Goal: Task Accomplishment & Management: Use online tool/utility

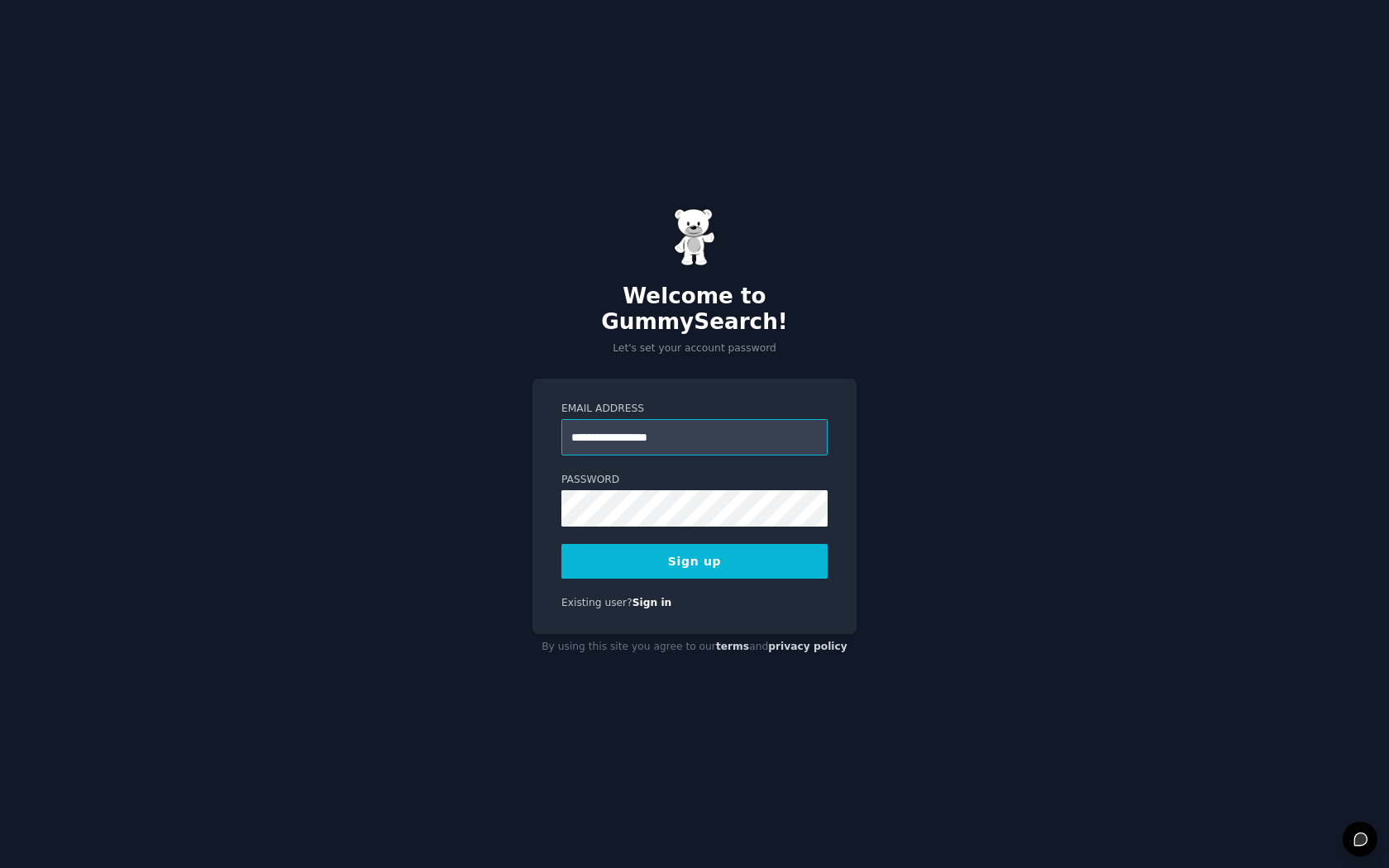
type input "**********"
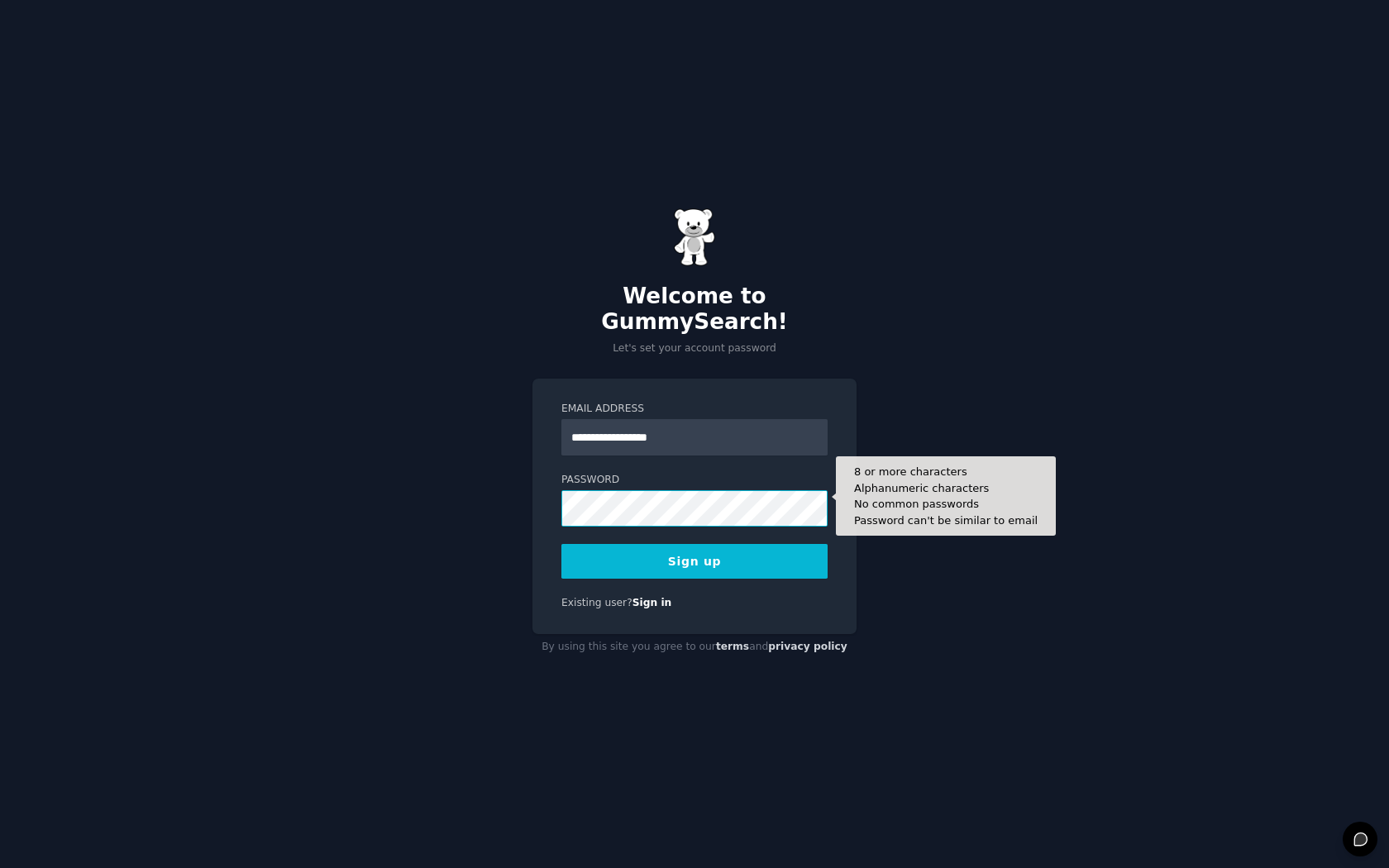
click at [695, 548] on button "Sign up" at bounding box center [694, 561] width 266 height 35
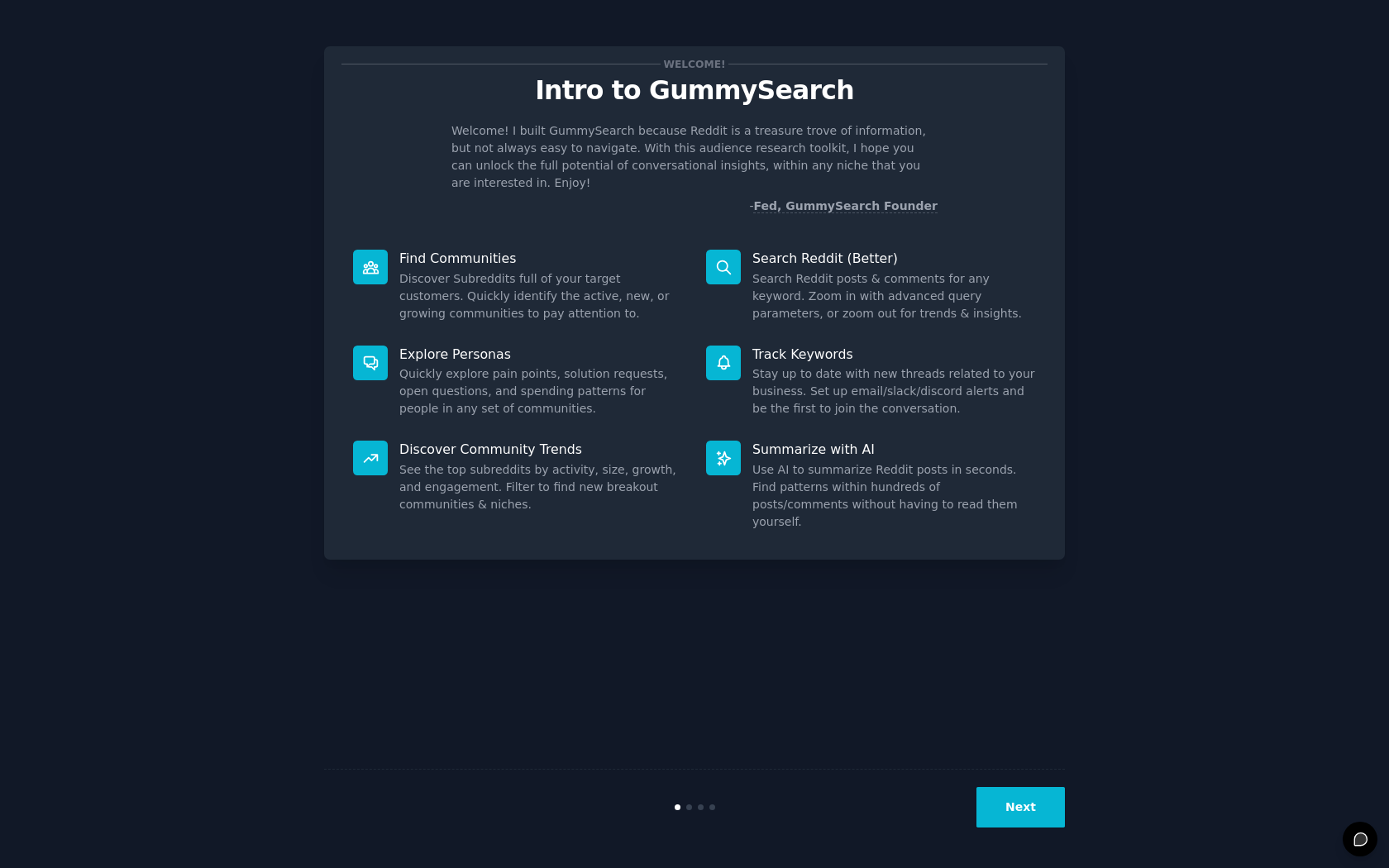
click at [1005, 796] on button "Next" at bounding box center [1021, 807] width 88 height 41
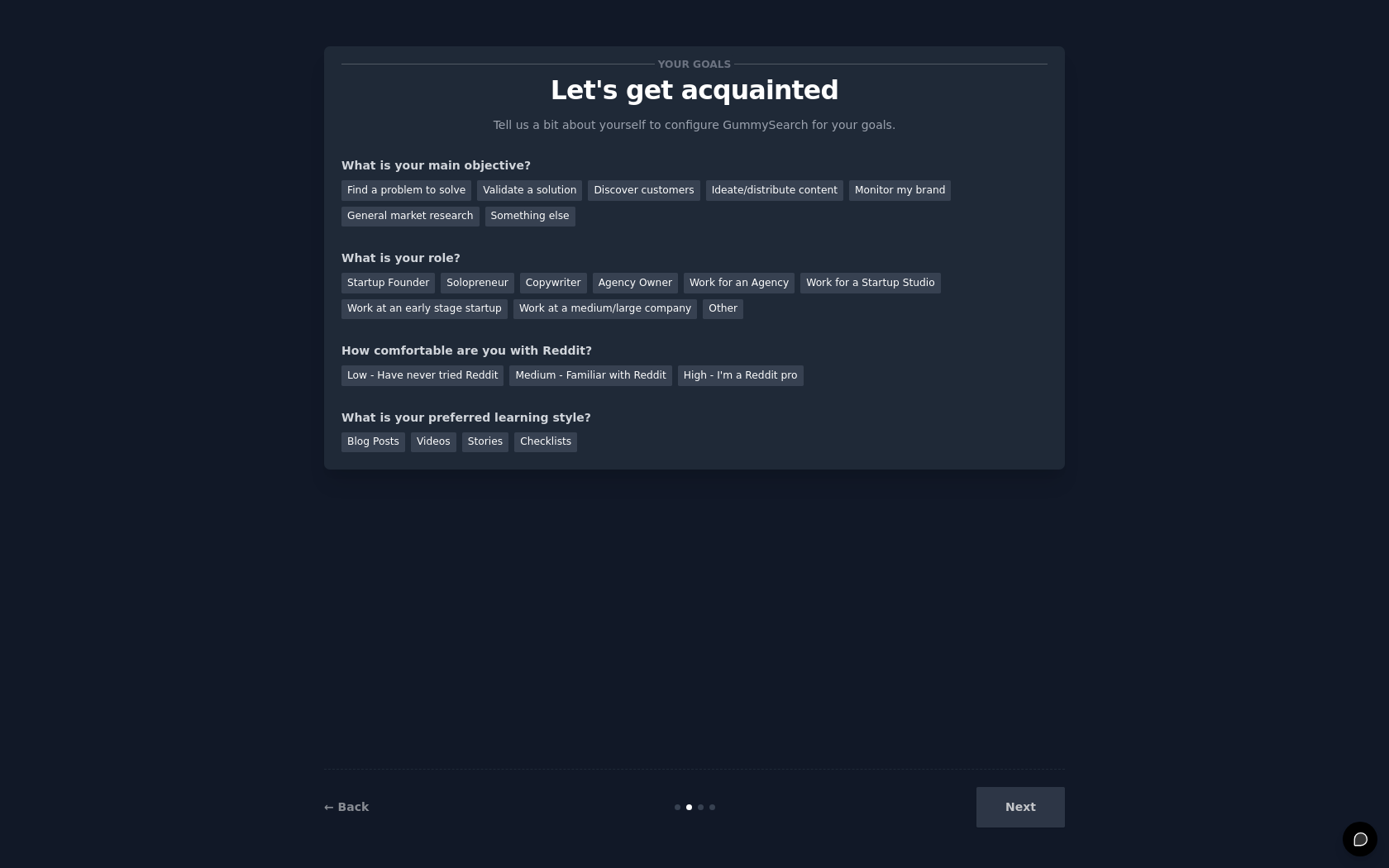
click at [1005, 796] on div "Next" at bounding box center [942, 807] width 248 height 41
click at [1009, 811] on div "Next" at bounding box center [942, 807] width 248 height 41
click at [387, 446] on div "Blog Posts" at bounding box center [373, 442] width 63 height 21
click at [1025, 832] on div "← Back Next" at bounding box center [694, 807] width 742 height 76
click at [703, 305] on div "Other" at bounding box center [723, 309] width 41 height 21
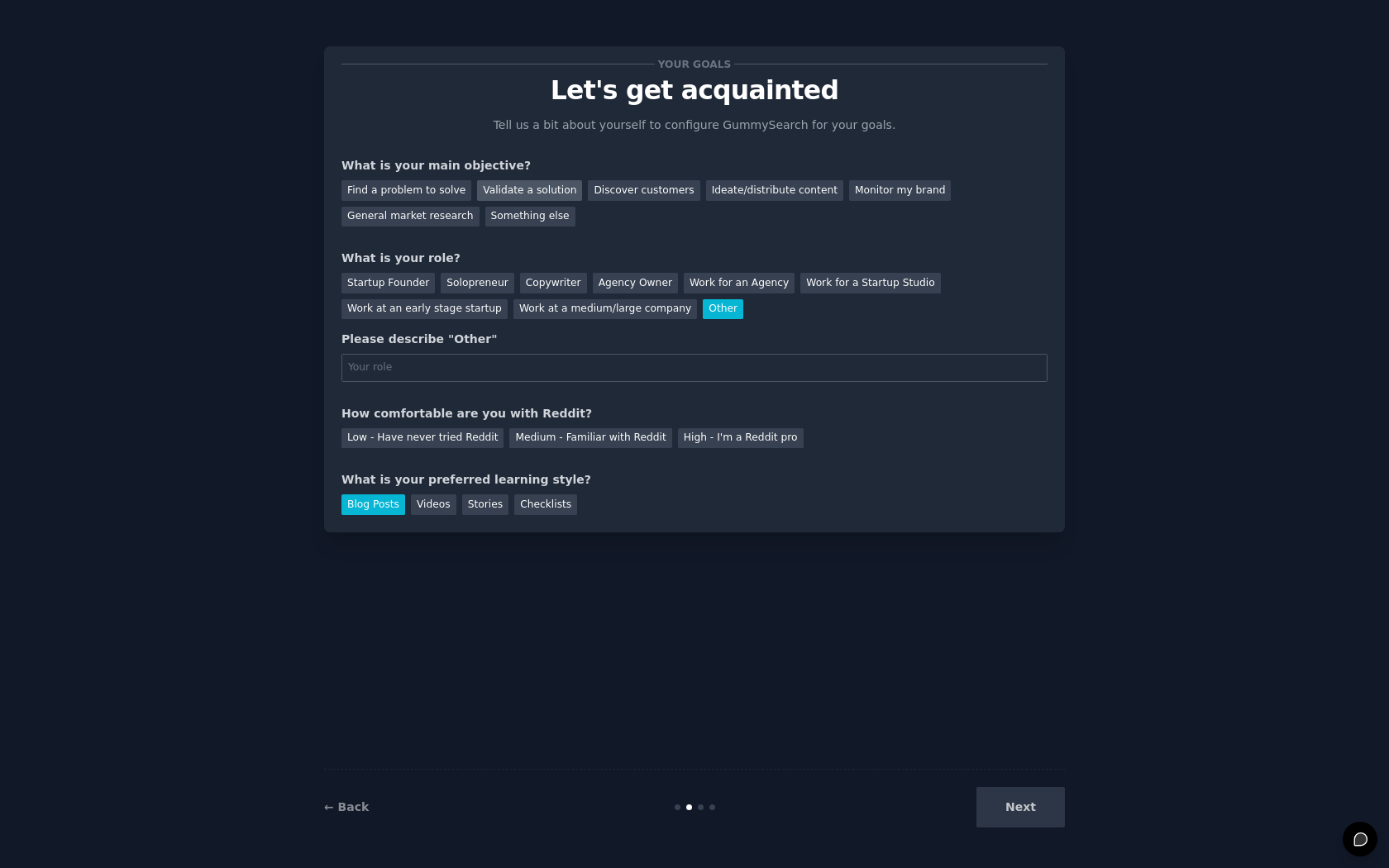
click at [526, 183] on div "Validate a solution" at bounding box center [530, 190] width 105 height 21
click at [1017, 821] on div "Next" at bounding box center [942, 807] width 248 height 41
click at [616, 350] on div "Please describe "Other"" at bounding box center [694, 356] width 706 height 51
click at [590, 365] on input "text" at bounding box center [694, 368] width 706 height 28
type input "student"
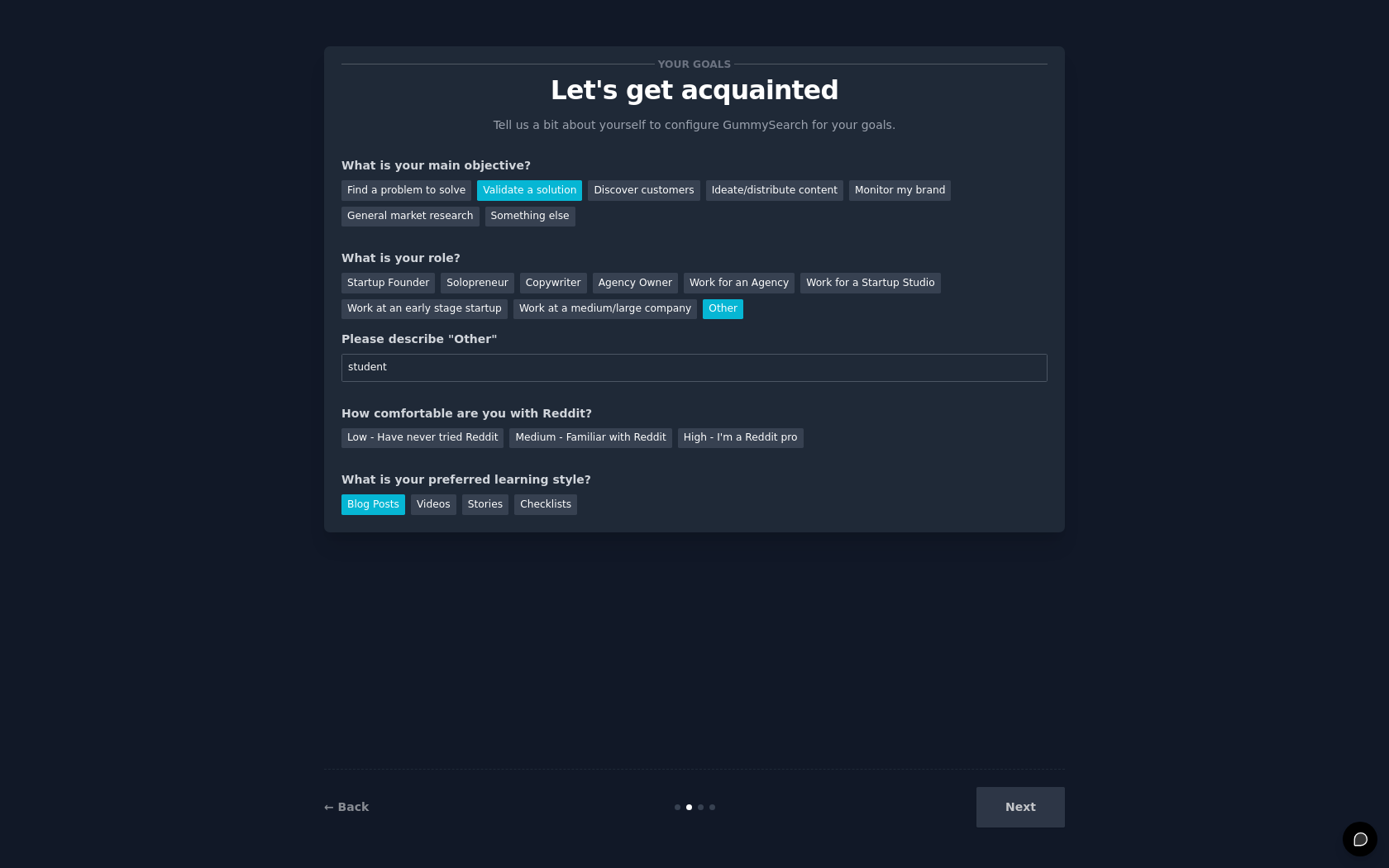
click at [1019, 808] on div "Next" at bounding box center [942, 807] width 248 height 41
click at [751, 553] on div "Your goals Let's get acquainted Tell us a bit about yourself to configure Gummy…" at bounding box center [694, 434] width 742 height 821
click at [714, 358] on input "student" at bounding box center [694, 368] width 706 height 28
click at [1014, 799] on div "Next" at bounding box center [942, 807] width 248 height 41
click at [570, 433] on div "Medium - Familiar with Reddit" at bounding box center [591, 438] width 162 height 21
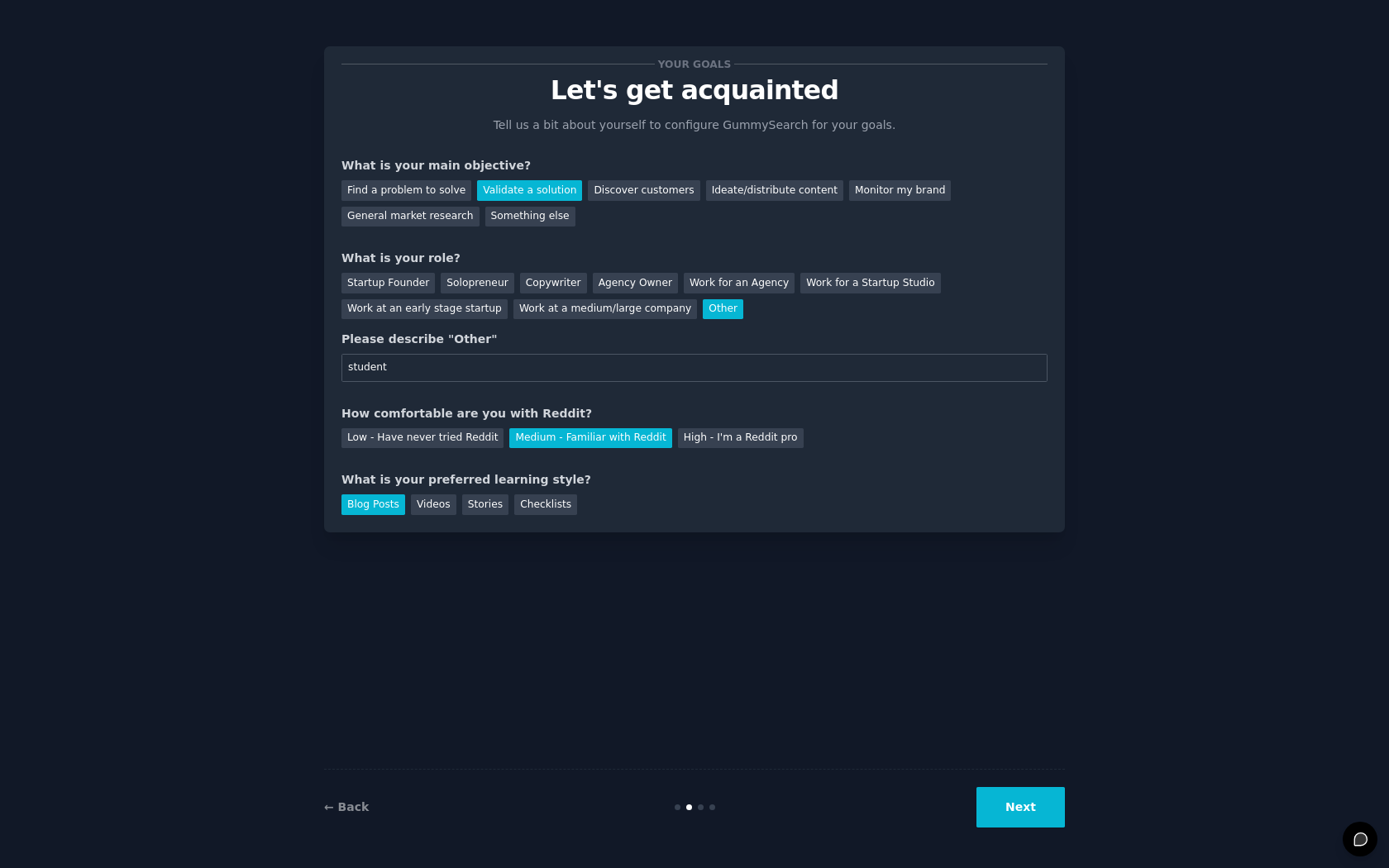
click at [1041, 810] on button "Next" at bounding box center [1021, 807] width 88 height 41
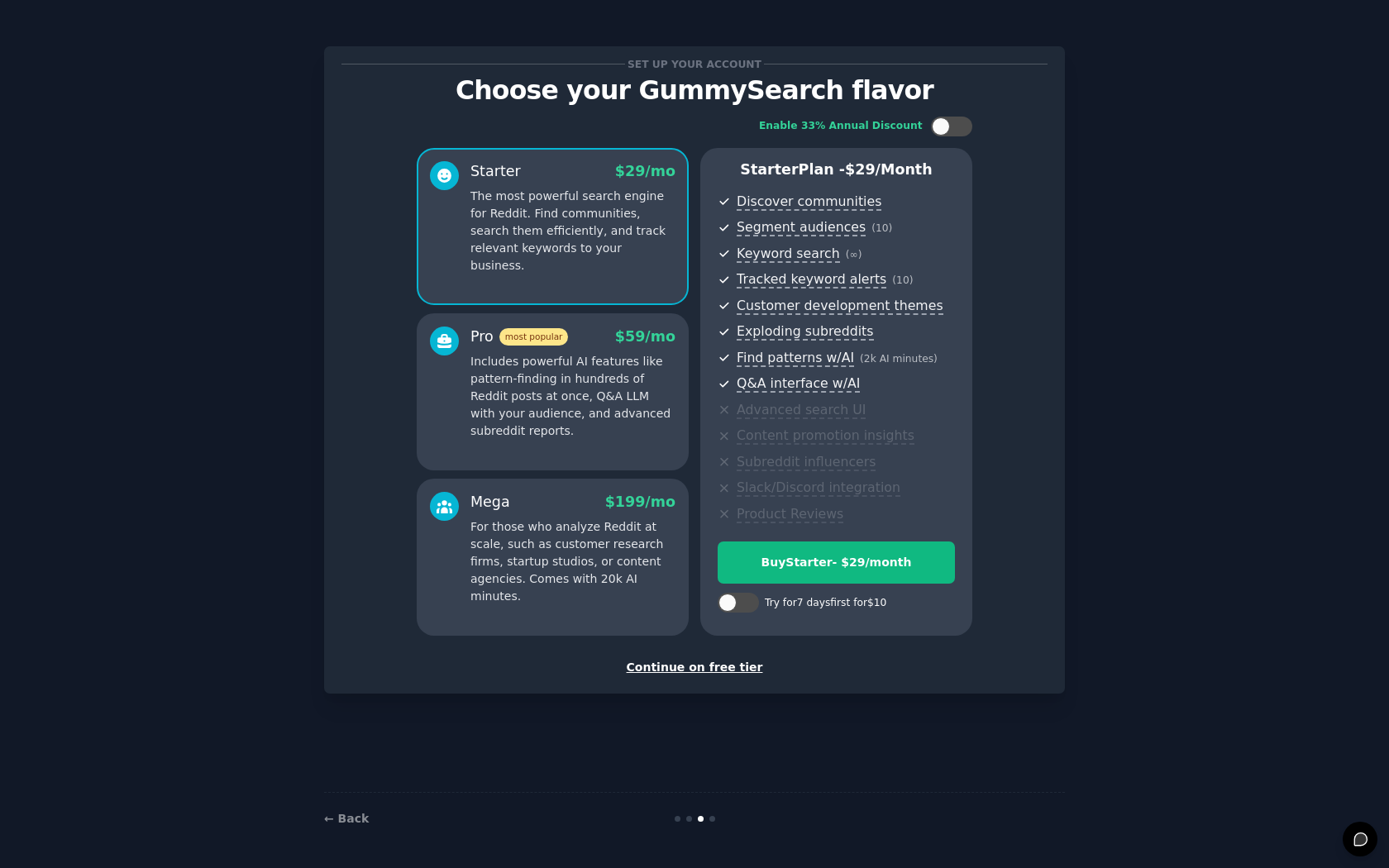
click at [718, 660] on div "Continue on free tier" at bounding box center [694, 668] width 706 height 18
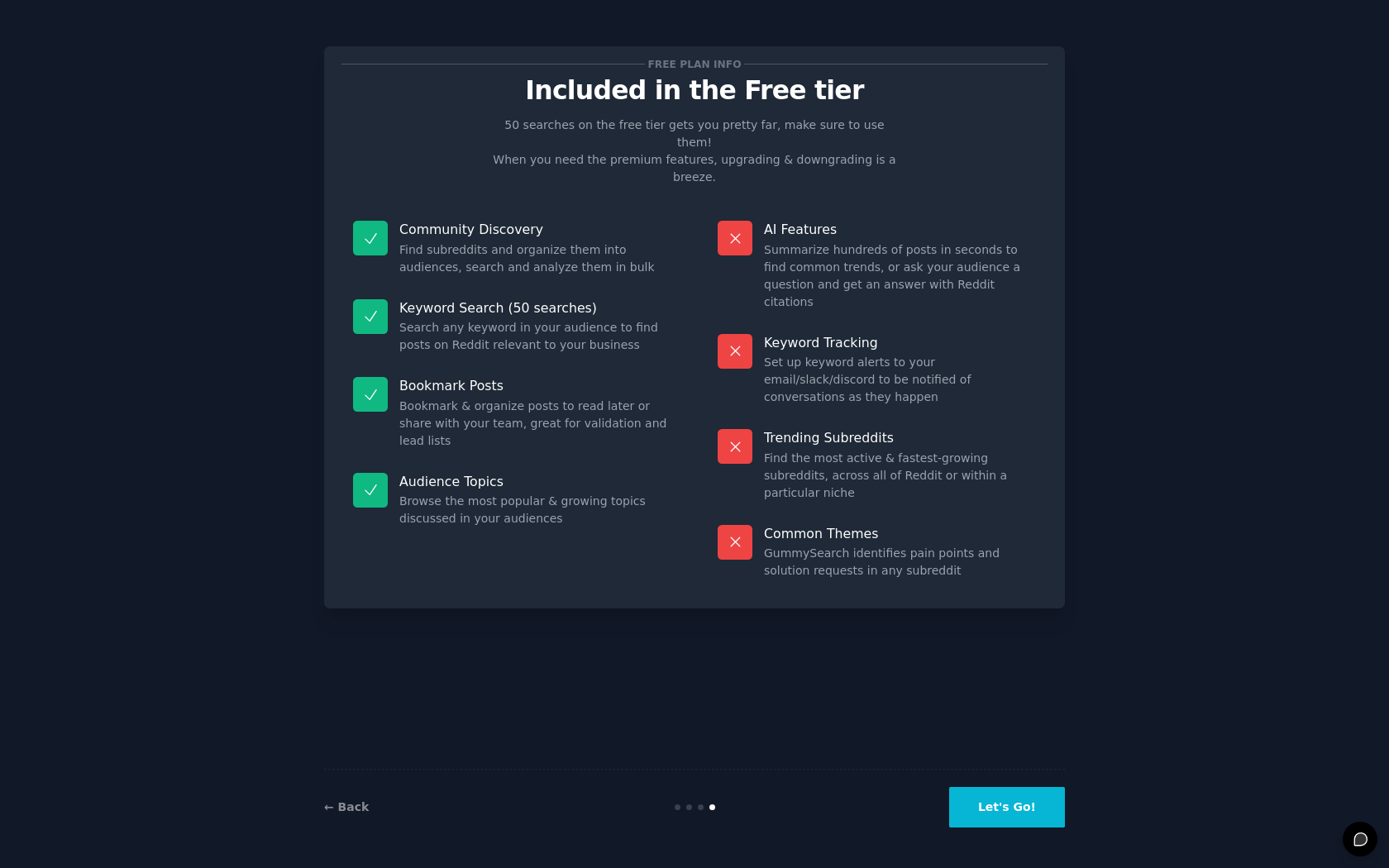
click at [1004, 800] on button "Let's Go!" at bounding box center [1007, 807] width 116 height 41
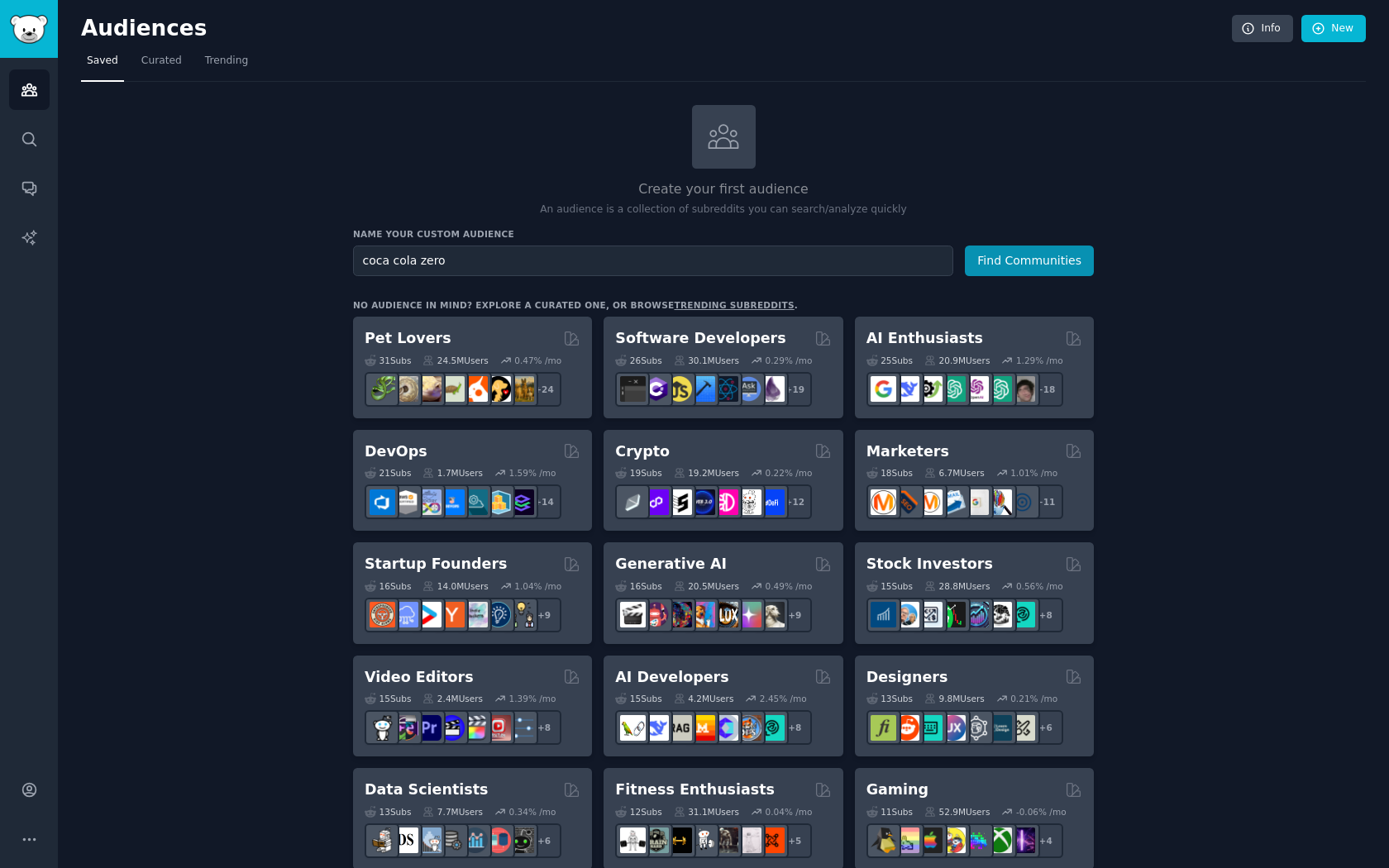
type input "coca cola zero"
click at [1031, 258] on button "Find Communities" at bounding box center [1030, 260] width 129 height 31
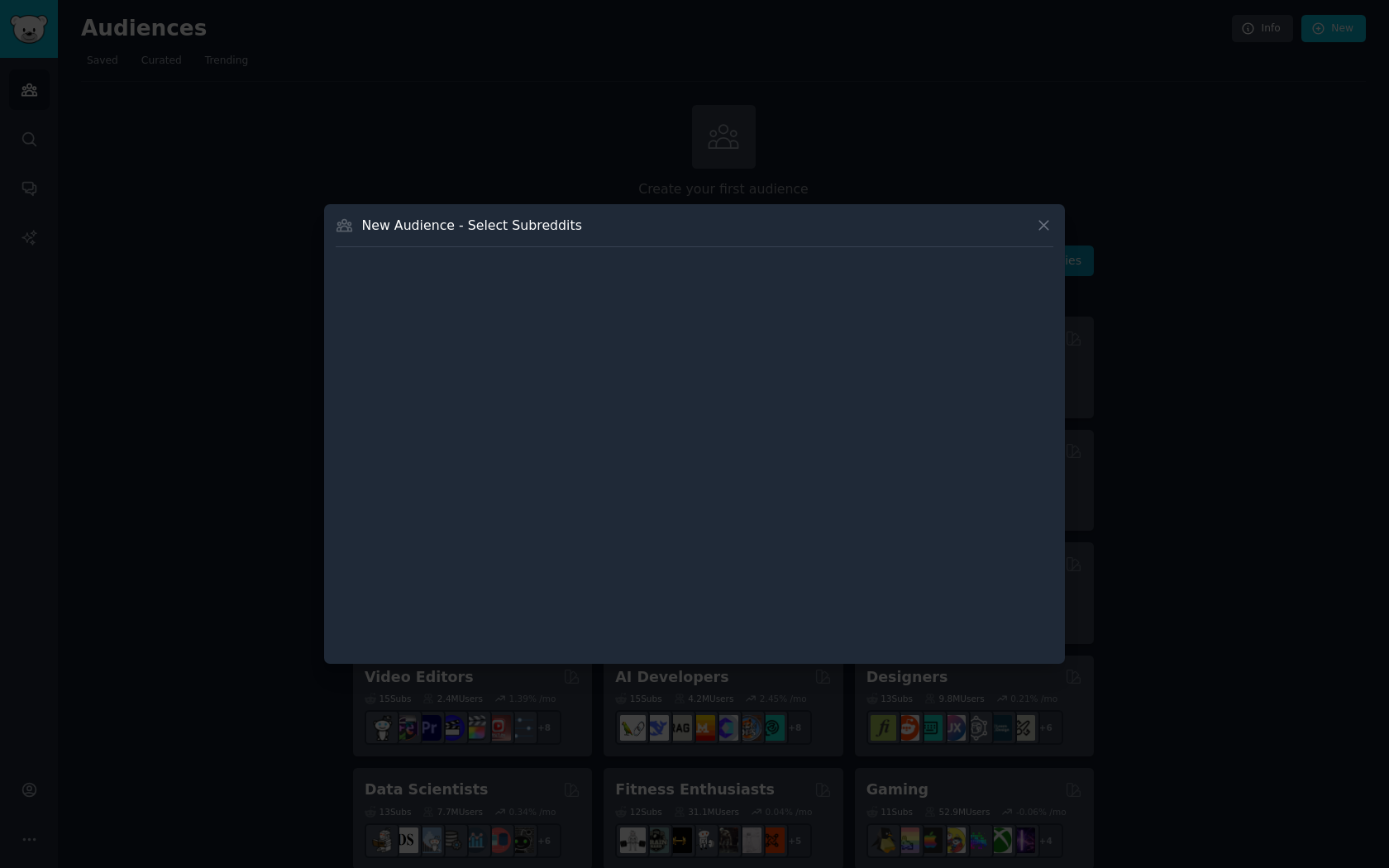
click at [1043, 225] on button at bounding box center [1043, 225] width 19 height 19
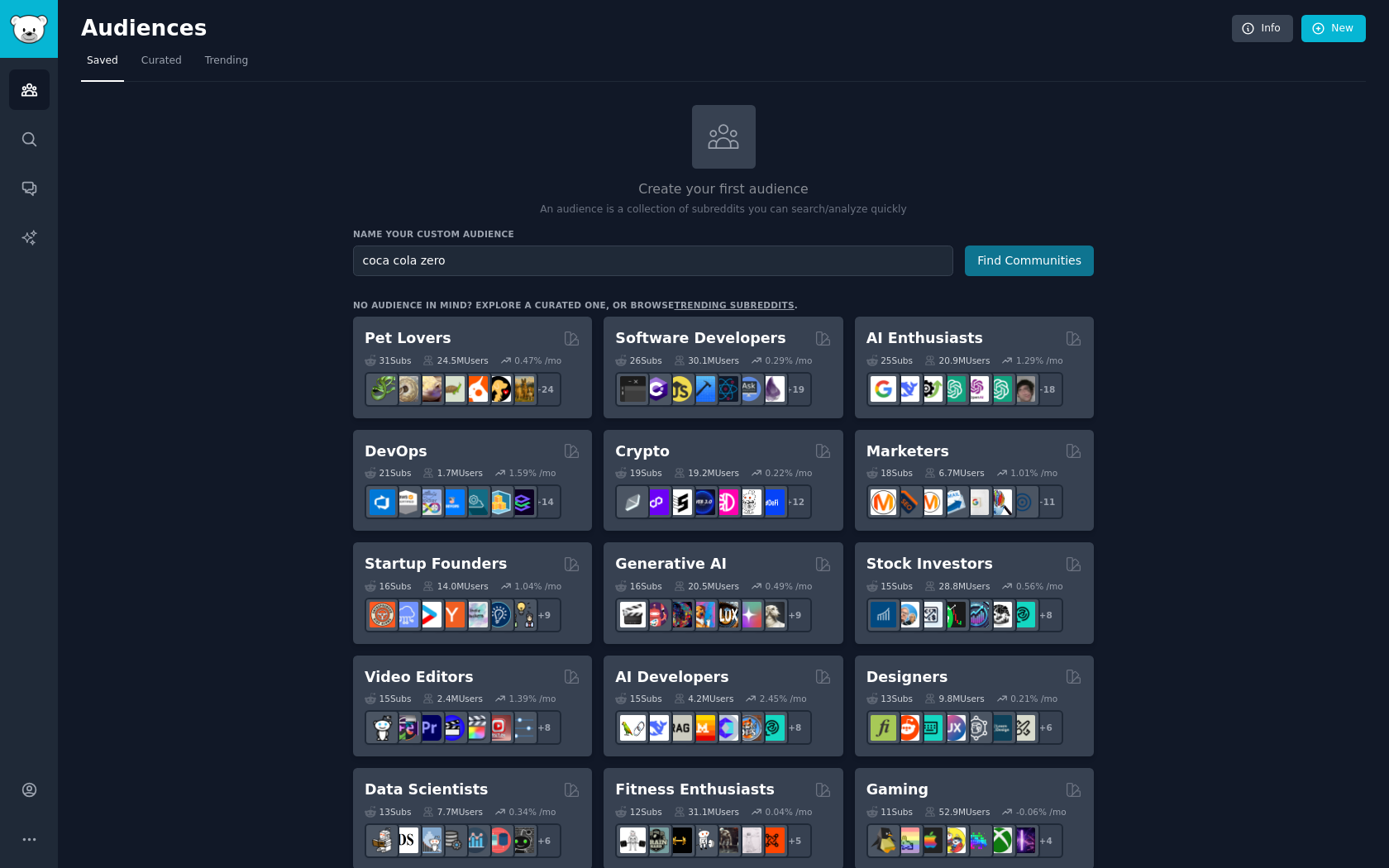
click at [1072, 257] on button "Find Communities" at bounding box center [1030, 260] width 129 height 31
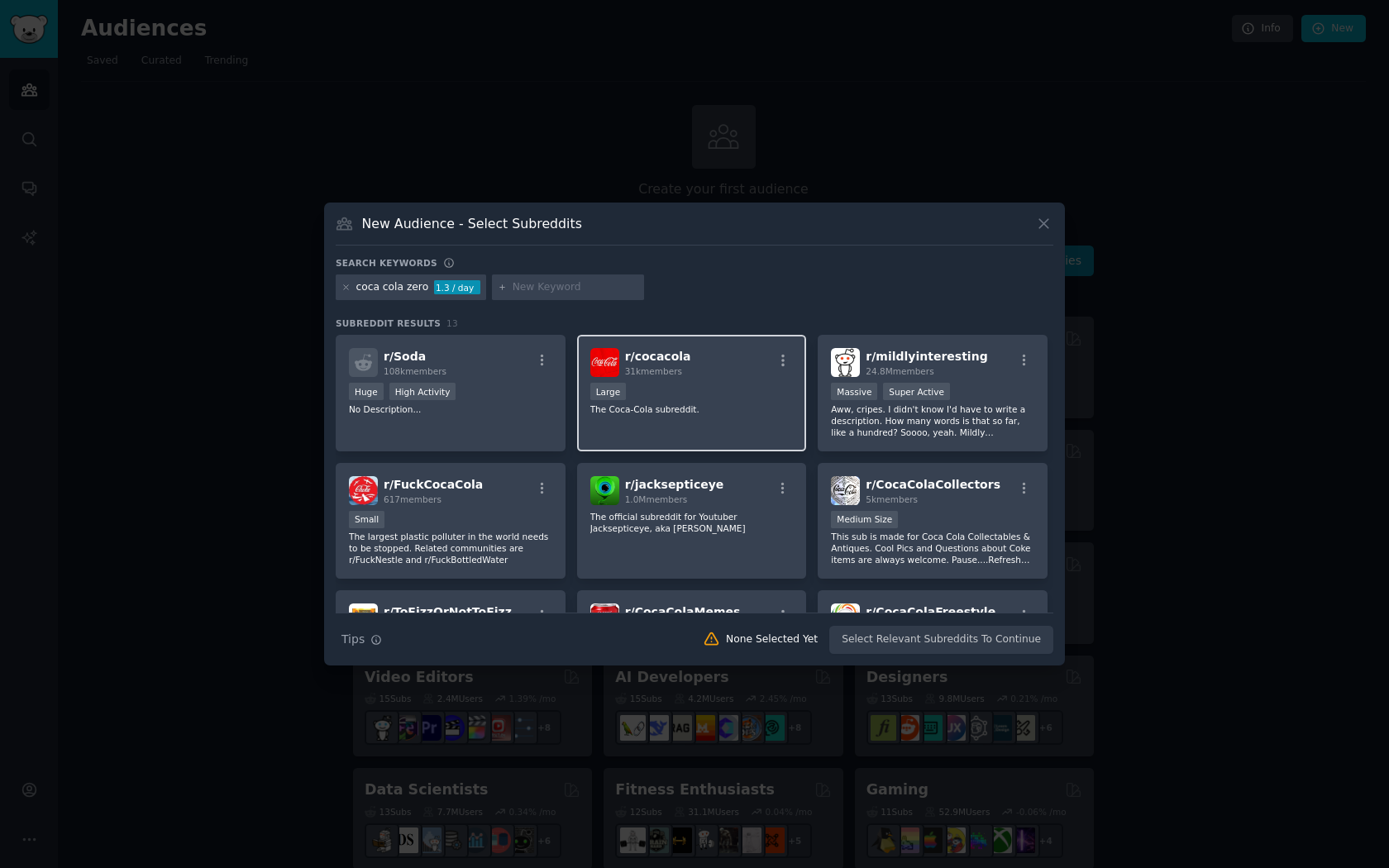
click at [677, 405] on p "The Coca-Cola subreddit." at bounding box center [692, 410] width 204 height 12
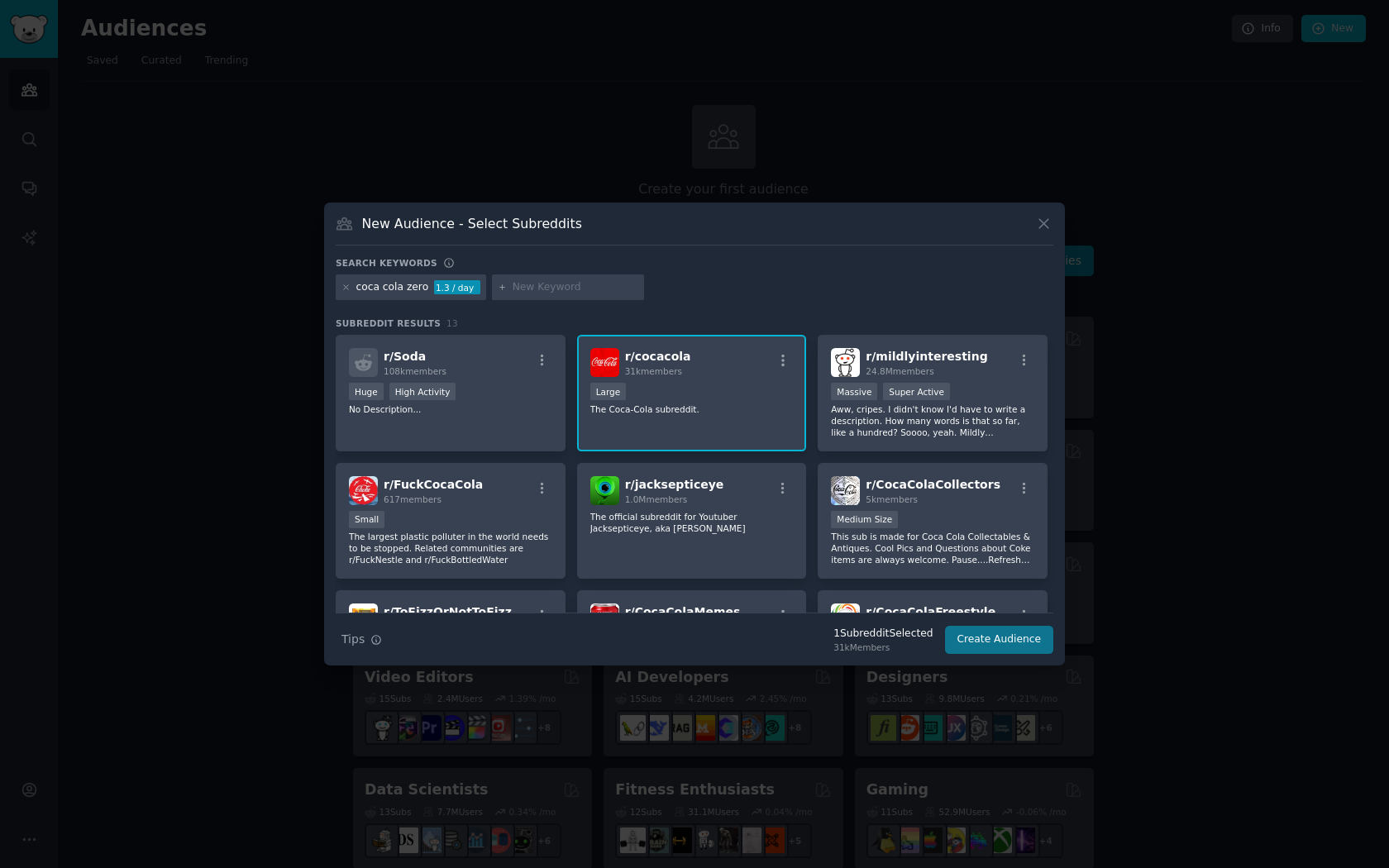
click at [1022, 643] on button "Create Audience" at bounding box center [1000, 639] width 109 height 28
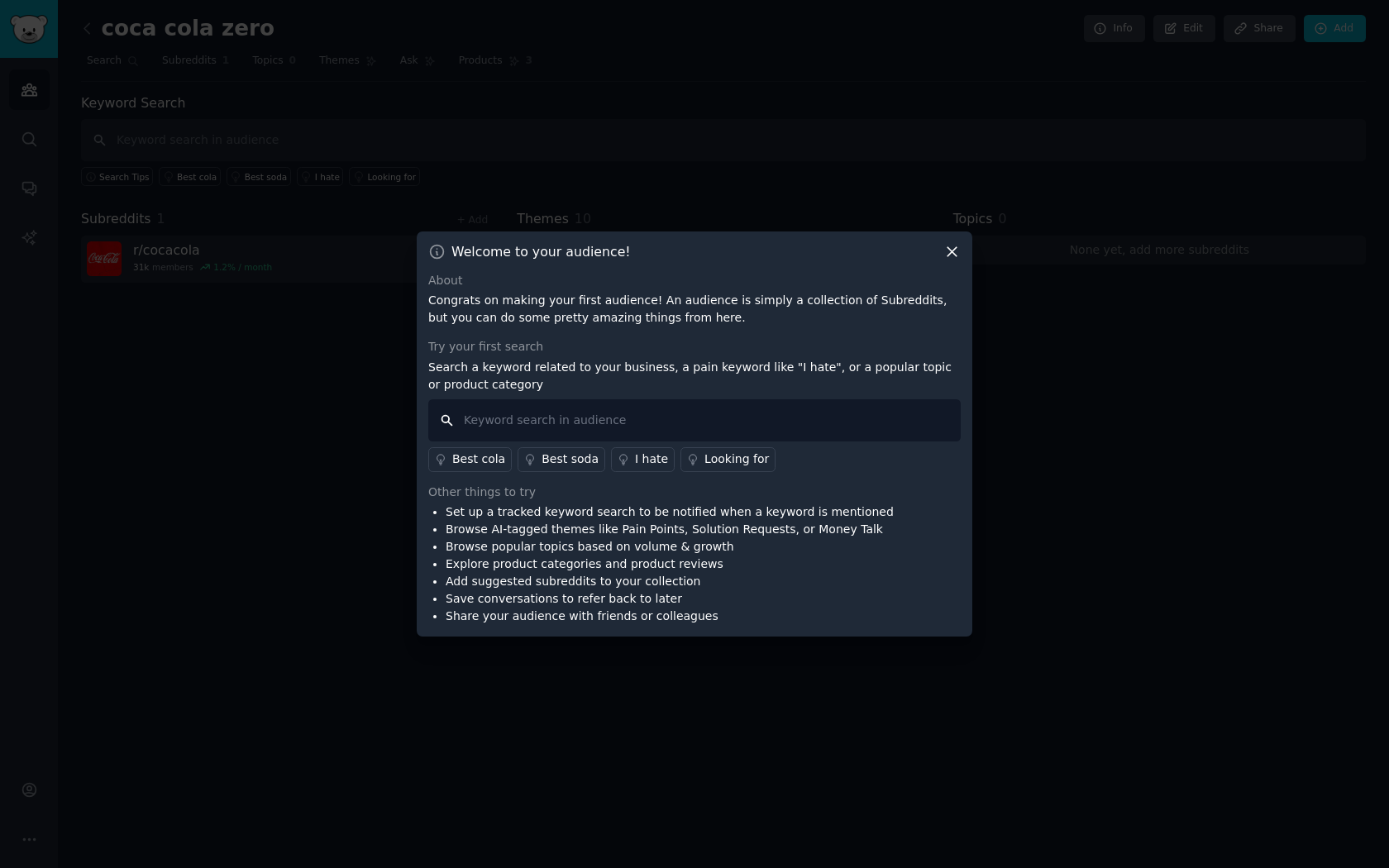
click at [747, 408] on input "text" at bounding box center [695, 421] width 533 height 43
type input "lovze"
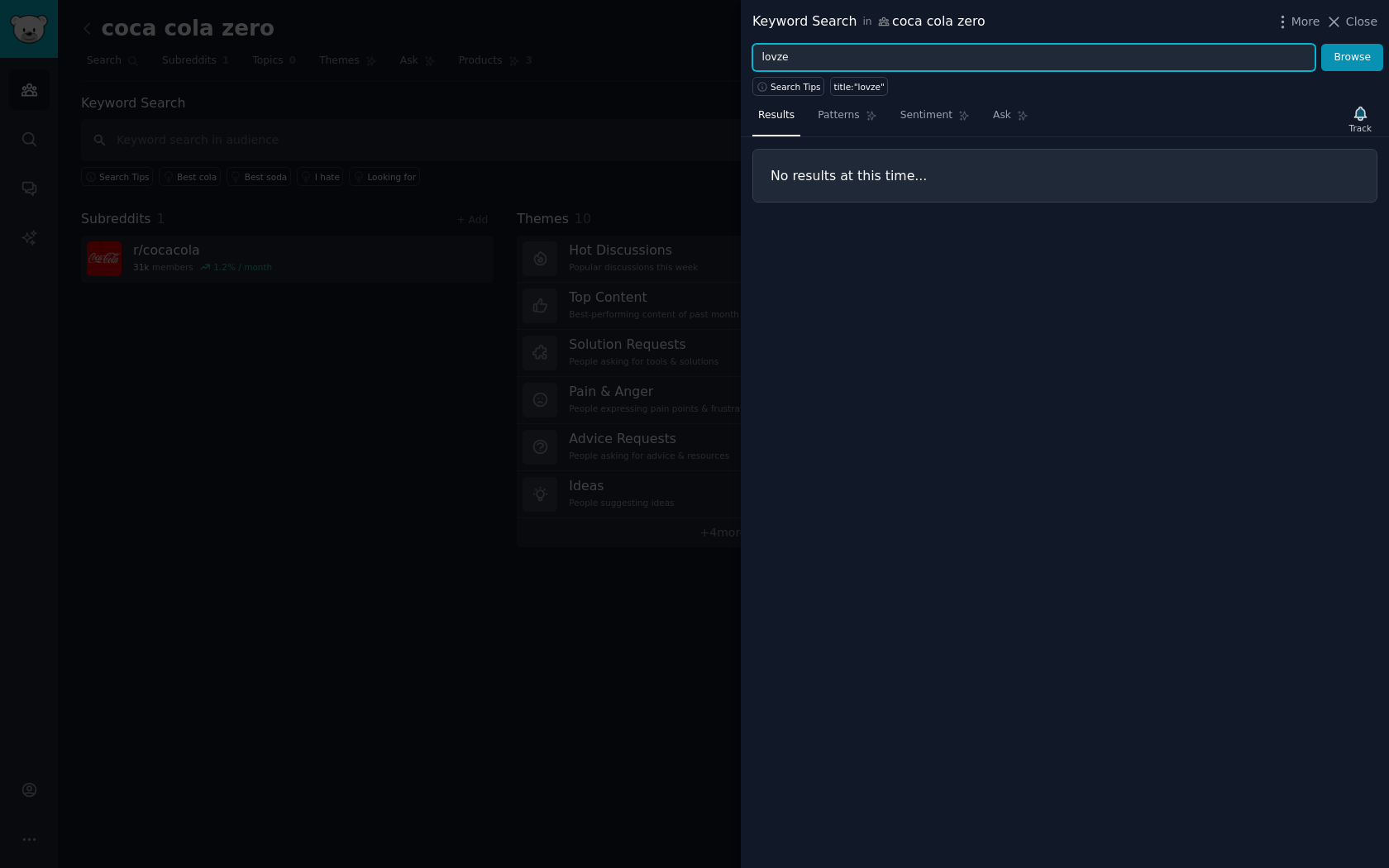
click at [800, 60] on input "lovze" at bounding box center [1034, 57] width 563 height 28
type input "love"
click at [1353, 57] on button "Browse" at bounding box center [1352, 57] width 62 height 28
